Goal: Check status

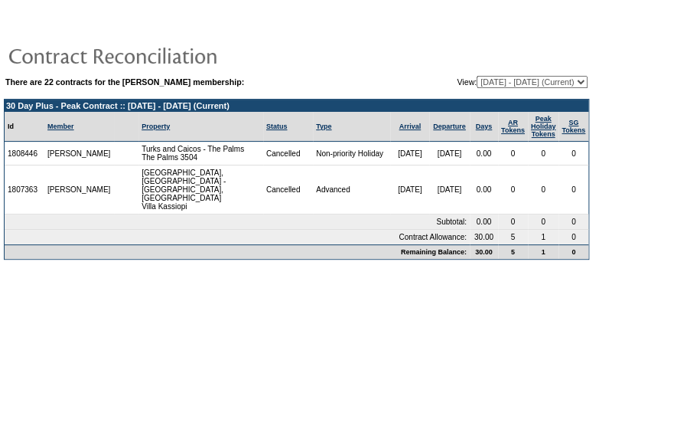
click at [543, 81] on select "09/19/07 - 09/30/08 10/01/08 - 09/30/09 10/01/09 - 09/30/10 10/01/10 - 09/30/11…" at bounding box center [532, 82] width 111 height 12
select select "120388"
click at [477, 76] on select "09/19/07 - 09/30/08 10/01/08 - 09/30/09 10/01/09 - 09/30/10 10/01/10 - 09/30/11…" at bounding box center [532, 82] width 111 height 12
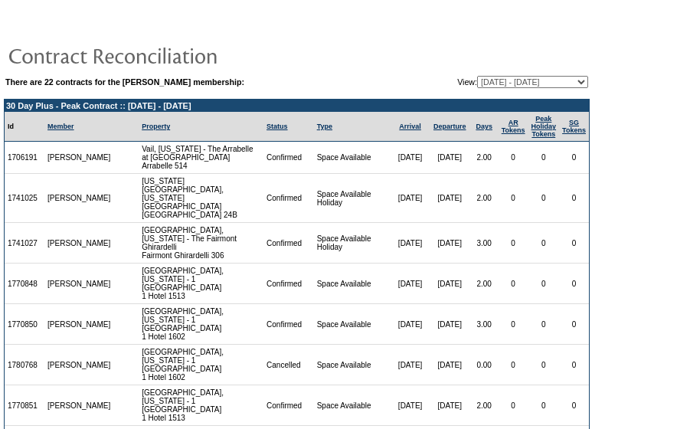
scroll to position [210, 0]
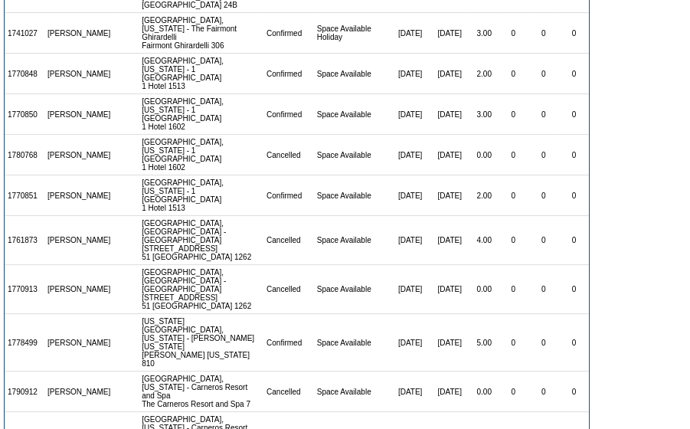
drag, startPoint x: 461, startPoint y: 399, endPoint x: 484, endPoint y: 396, distance: 23.2
click at [471, 412] on td "0.00" at bounding box center [484, 432] width 28 height 41
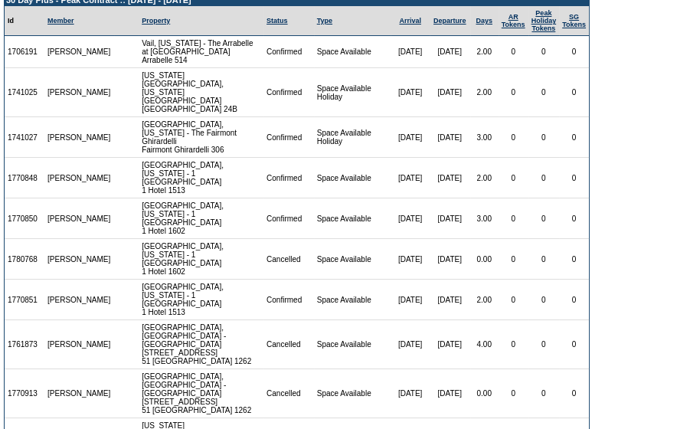
scroll to position [0, 0]
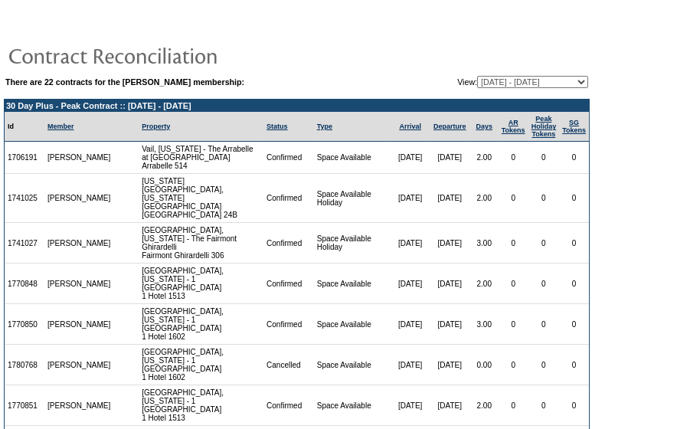
drag, startPoint x: 467, startPoint y: 281, endPoint x: 460, endPoint y: 287, distance: 9.2
